Goal: Task Accomplishment & Management: Complete application form

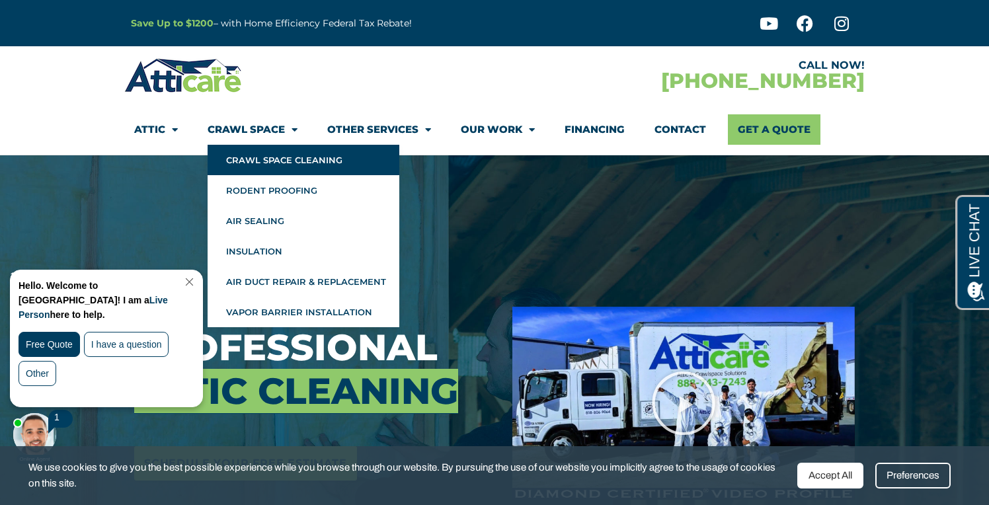
click at [248, 161] on link "Crawl Space Cleaning" at bounding box center [304, 160] width 192 height 30
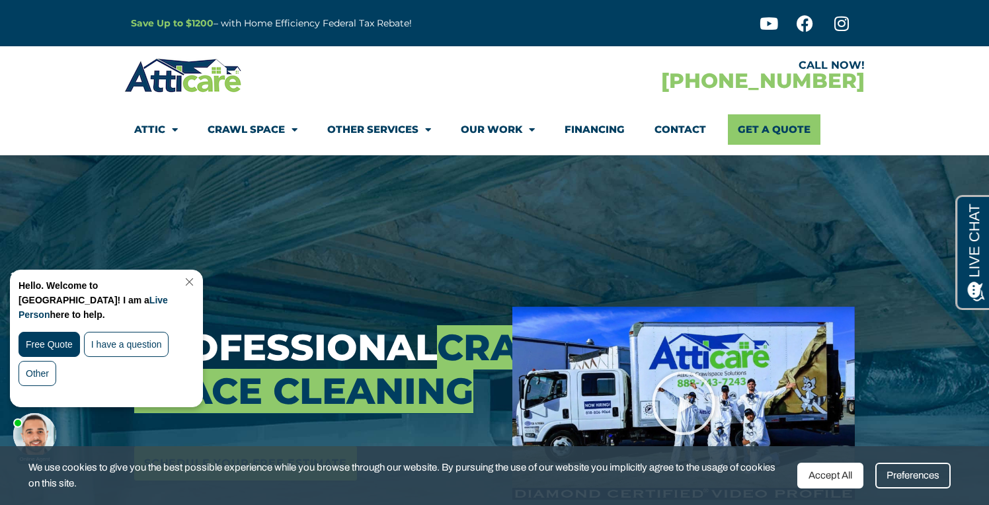
click at [197, 282] on link "Close Chat" at bounding box center [188, 282] width 18 height 10
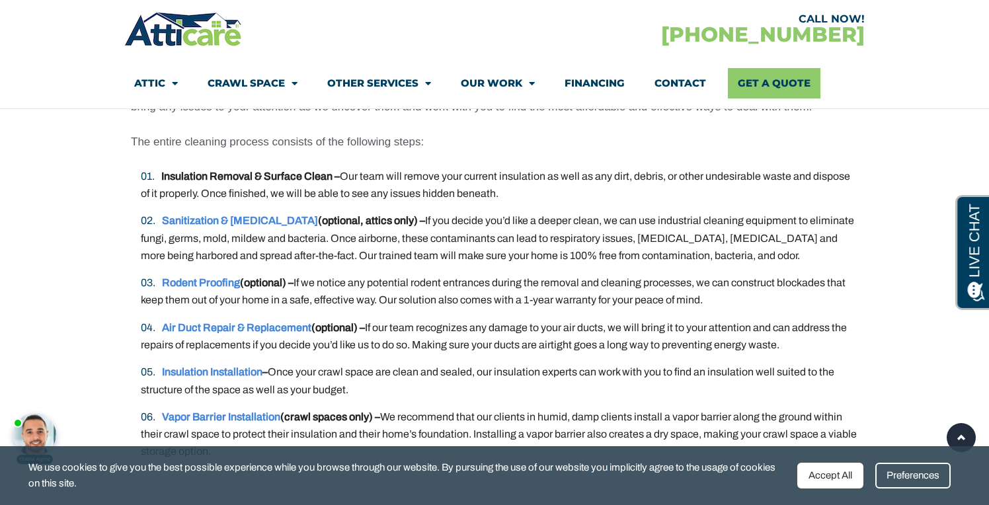
scroll to position [2341, 0]
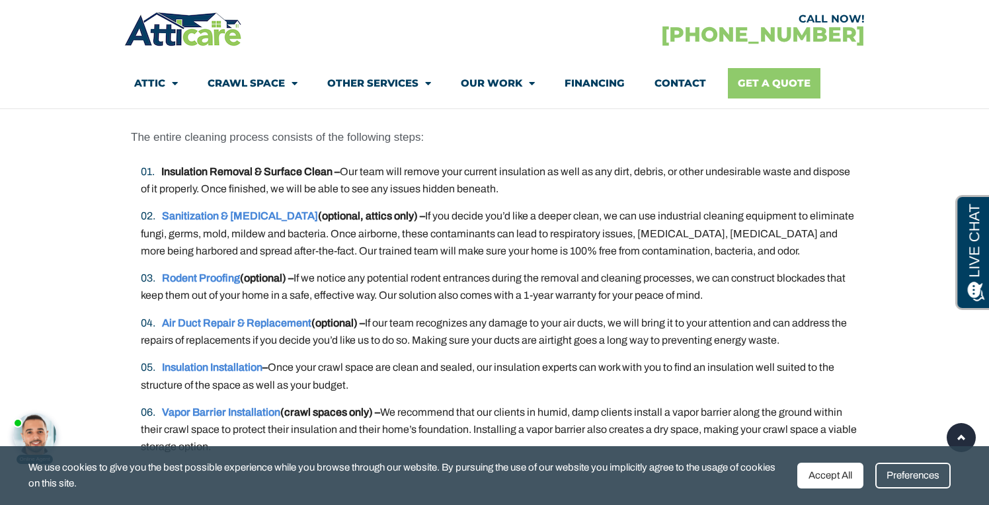
click at [764, 86] on link "Get A Quote" at bounding box center [774, 83] width 93 height 30
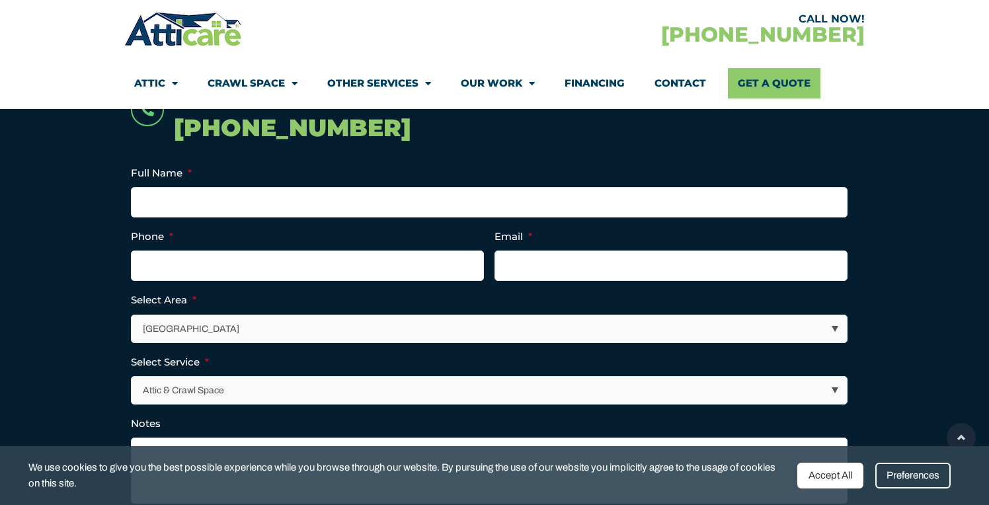
scroll to position [334, 0]
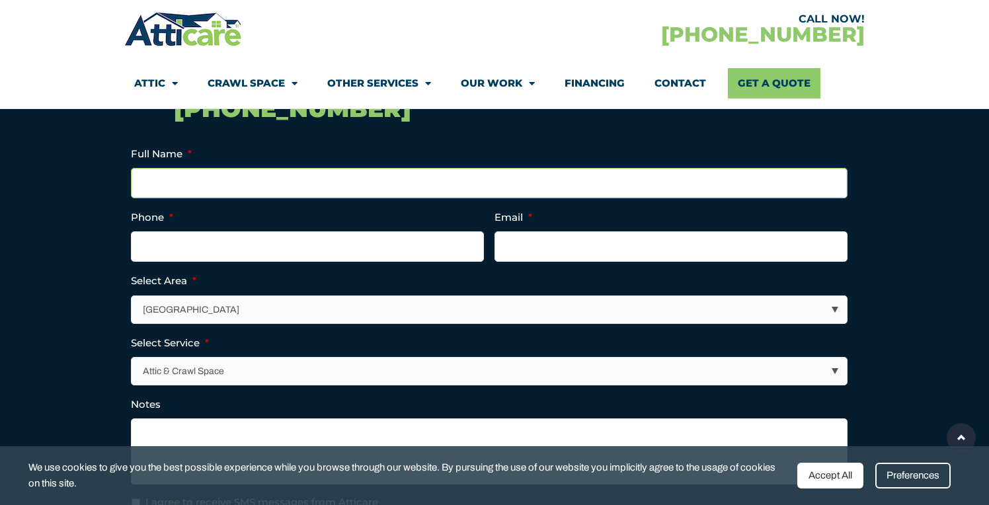
click at [264, 183] on input "Full Name *" at bounding box center [489, 183] width 717 height 30
type input "[PERSON_NAME]"
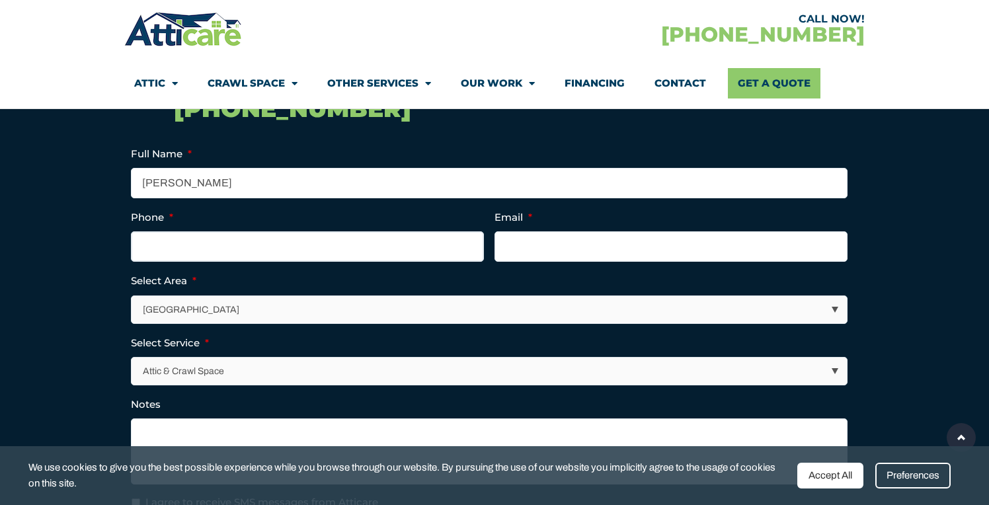
type input "5108753333"
type input "[EMAIL_ADDRESS][DOMAIN_NAME]"
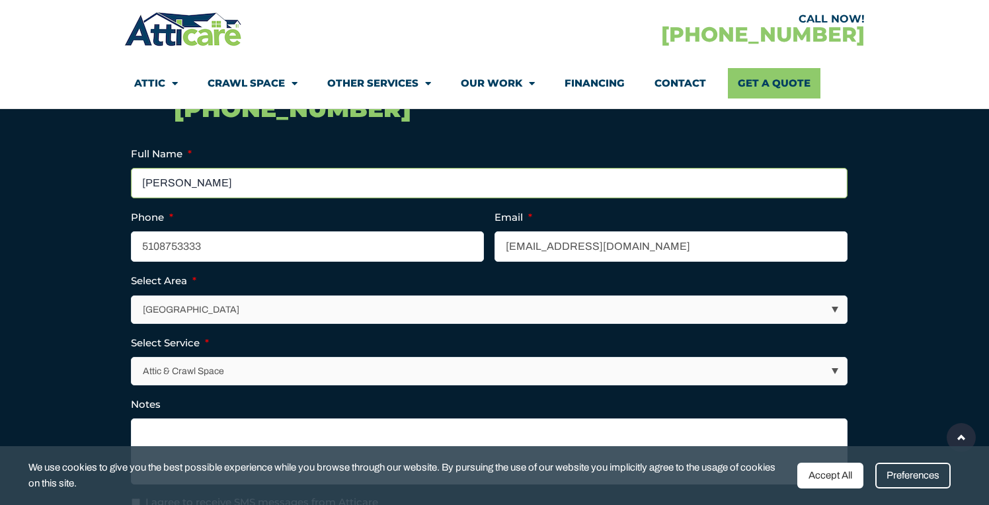
type input "[PHONE_NUMBER]"
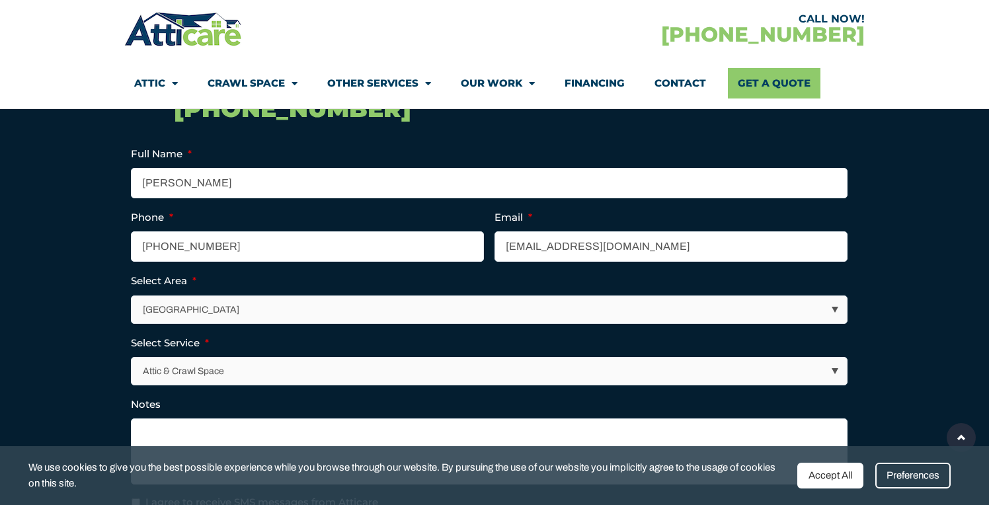
click at [242, 310] on select "[GEOGRAPHIC_DATA] [GEOGRAPHIC_DATA] [US_STATE] / [US_STATE] Area Other Areas" at bounding box center [490, 309] width 716 height 27
select select "[GEOGRAPHIC_DATA]"
click at [227, 375] on select "Attic & Crawl Space Insulation Roofing Solar Energy Other Services" at bounding box center [490, 371] width 716 height 27
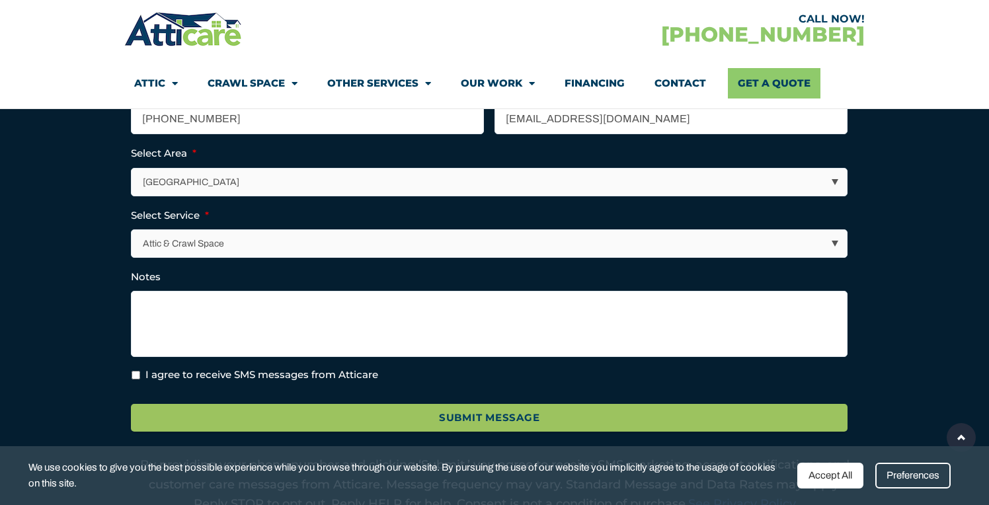
scroll to position [464, 0]
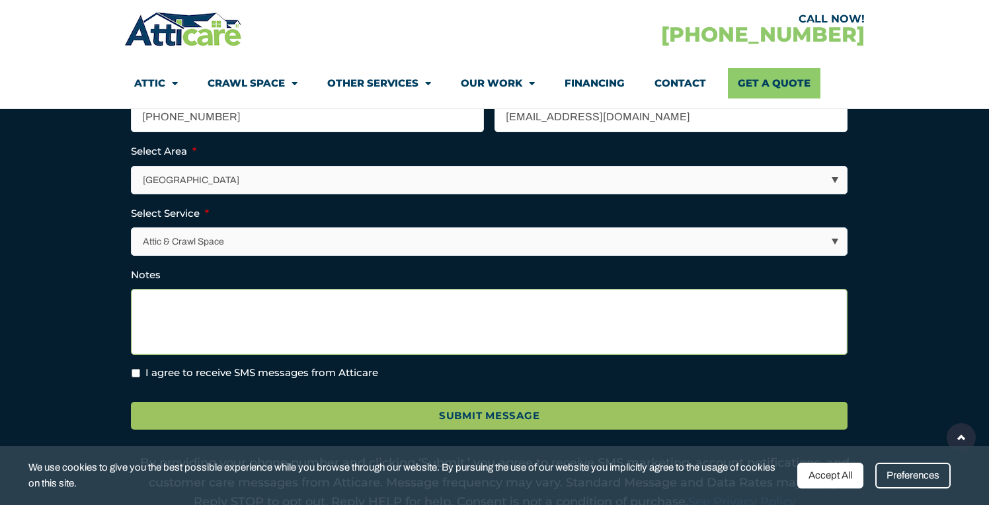
click at [216, 299] on textarea "Notes" at bounding box center [489, 322] width 717 height 66
drag, startPoint x: 147, startPoint y: 306, endPoint x: 106, endPoint y: 301, distance: 41.3
click at [106, 301] on section "Call Now! [PHONE_NUMBER] Full Name * [PERSON_NAME] Phone * [PHONE_NUMBER] Email…" at bounding box center [494, 227] width 989 height 684
type textarea "We had a rat infestation in our crawlspace. We would like it cleaned"
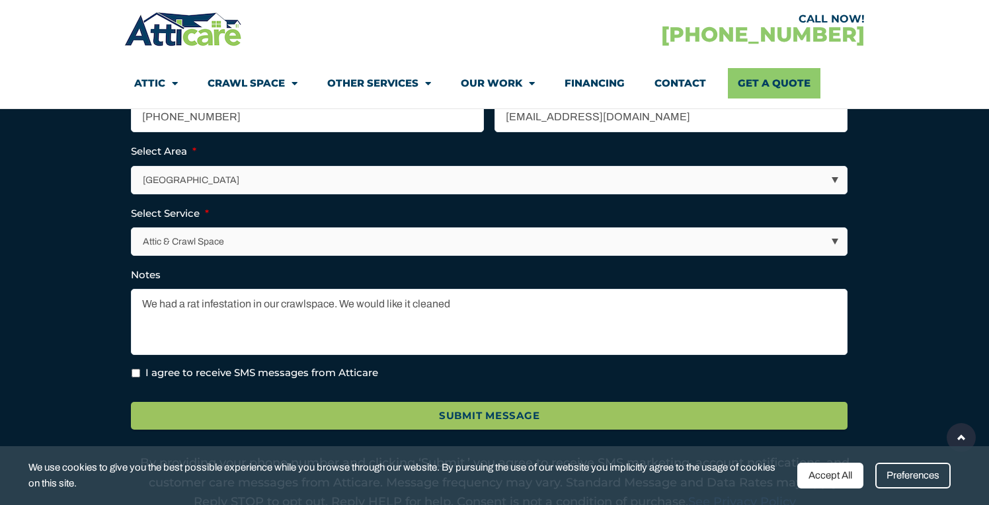
click at [135, 372] on input "I agree to receive SMS messages from Atticare" at bounding box center [136, 373] width 9 height 9
checkbox input "true"
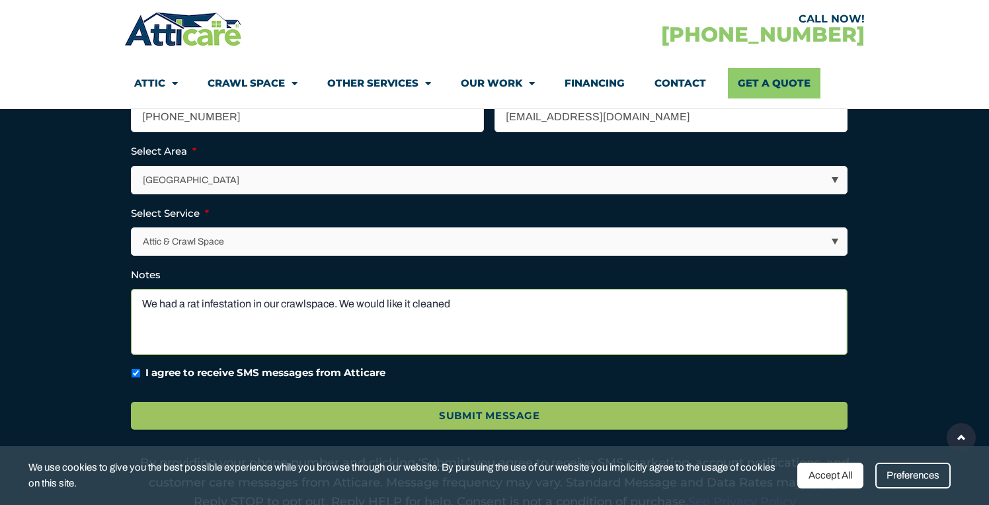
click at [463, 302] on textarea "We had a rat infestation in our crawlspace. We would like it cleaned" at bounding box center [489, 322] width 717 height 66
click at [474, 304] on textarea "We had a rat infestation in our crawlspace. We would like it cleaned. We re in …" at bounding box center [489, 322] width 717 height 66
type textarea "We had a rat infestation in our crawlspace. We would like it cleaned. We're in …"
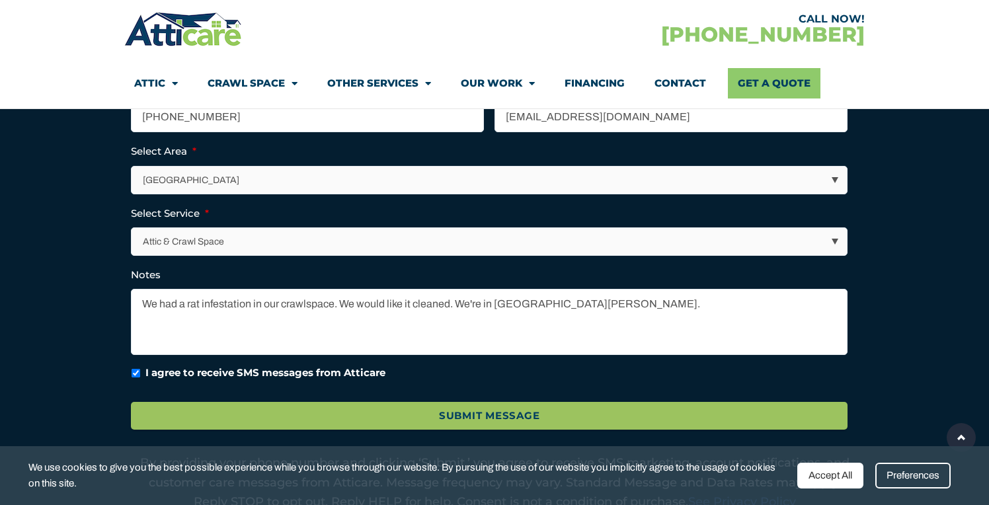
click at [815, 475] on div "Accept All" at bounding box center [831, 476] width 66 height 26
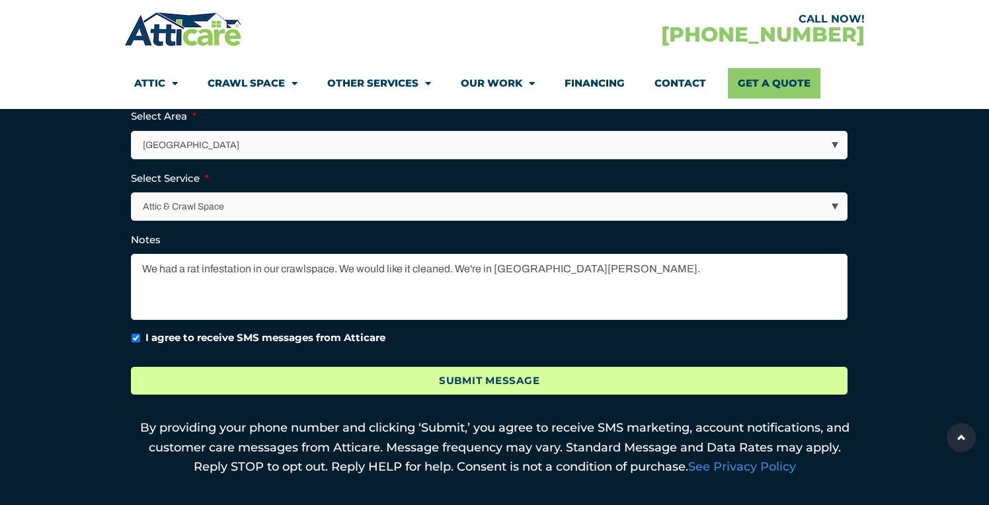
scroll to position [505, 0]
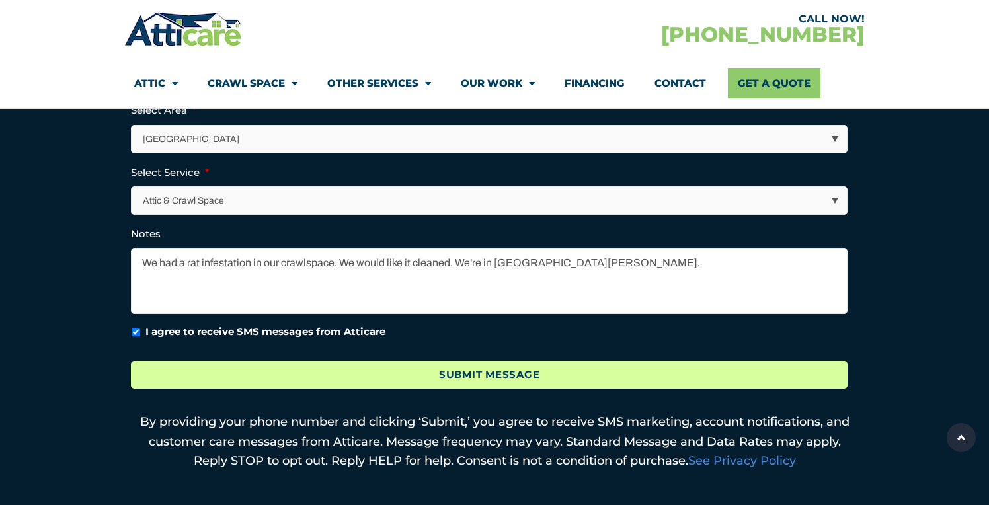
click at [466, 380] on input "Submit Message" at bounding box center [489, 375] width 717 height 28
